Goal: Task Accomplishment & Management: Use online tool/utility

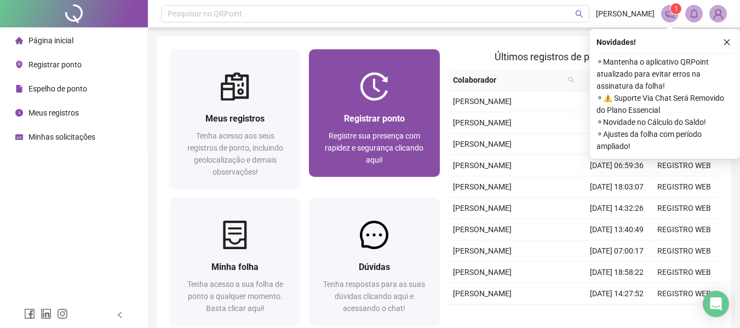
click at [353, 73] on div at bounding box center [374, 86] width 130 height 28
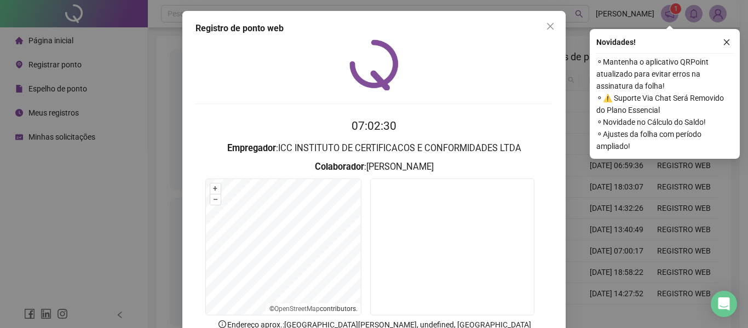
scroll to position [55, 0]
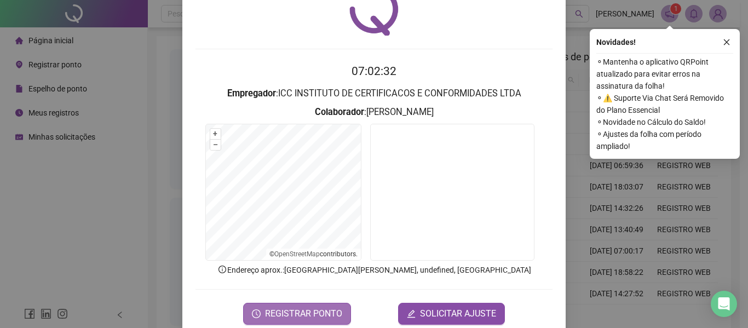
click at [296, 311] on span "REGISTRAR PONTO" at bounding box center [303, 313] width 77 height 13
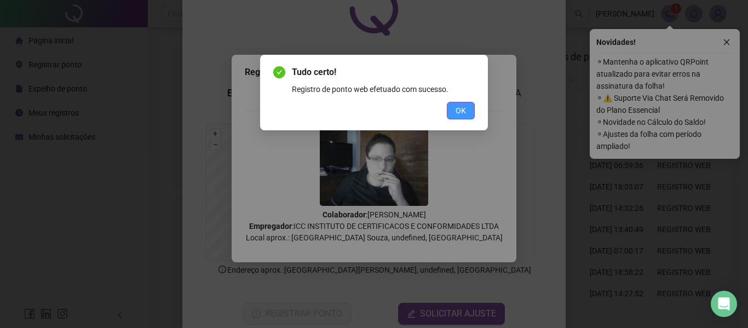
click at [456, 115] on span "OK" at bounding box center [461, 111] width 10 height 12
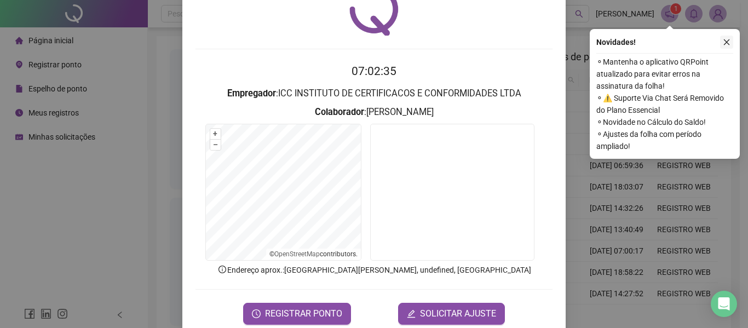
click at [731, 40] on button "button" at bounding box center [726, 42] width 13 height 13
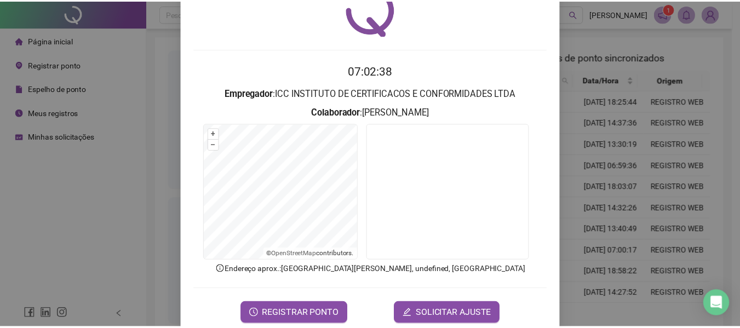
scroll to position [0, 0]
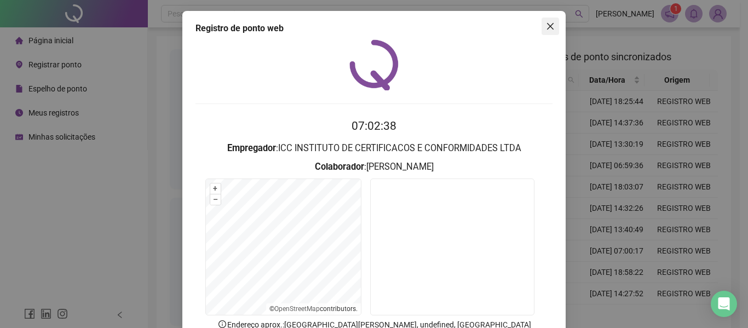
click at [547, 24] on icon "close" at bounding box center [550, 26] width 9 height 9
